Goal: Register for event/course

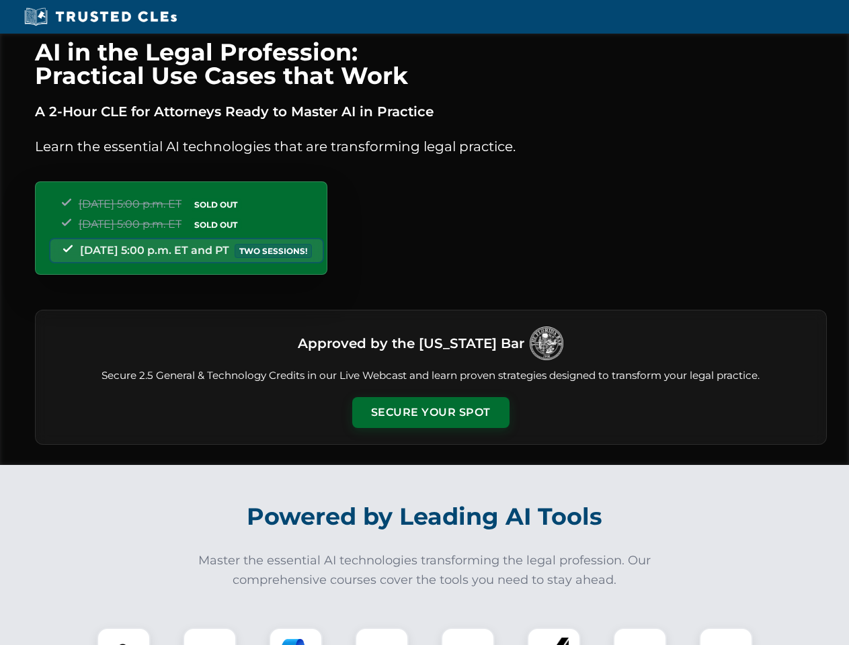
click at [430, 413] on button "Secure Your Spot" at bounding box center [430, 412] width 157 height 31
click at [124, 636] on img at bounding box center [123, 654] width 39 height 39
click at [210, 636] on div at bounding box center [210, 655] width 54 height 54
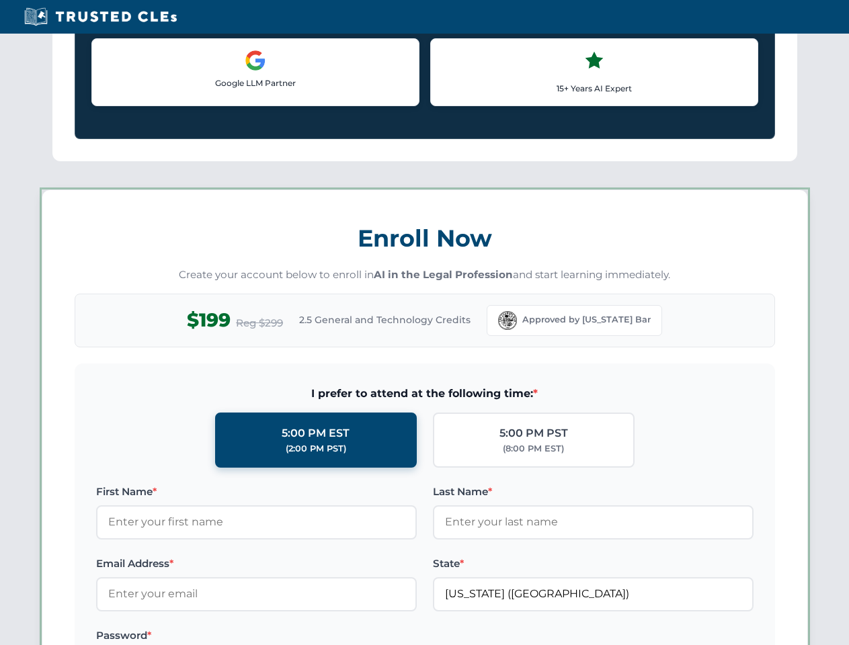
click at [382, 636] on label "Password *" at bounding box center [256, 636] width 321 height 16
